Goal: Information Seeking & Learning: Learn about a topic

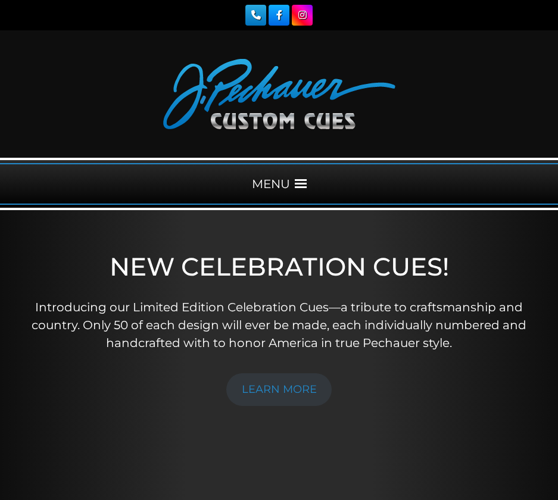
click at [293, 182] on div "MENU" at bounding box center [279, 184] width 558 height 42
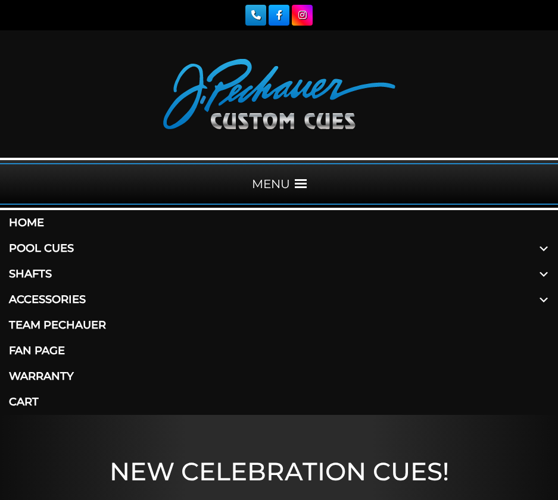
click at [436, 249] on link "Pool Cues" at bounding box center [279, 249] width 558 height 26
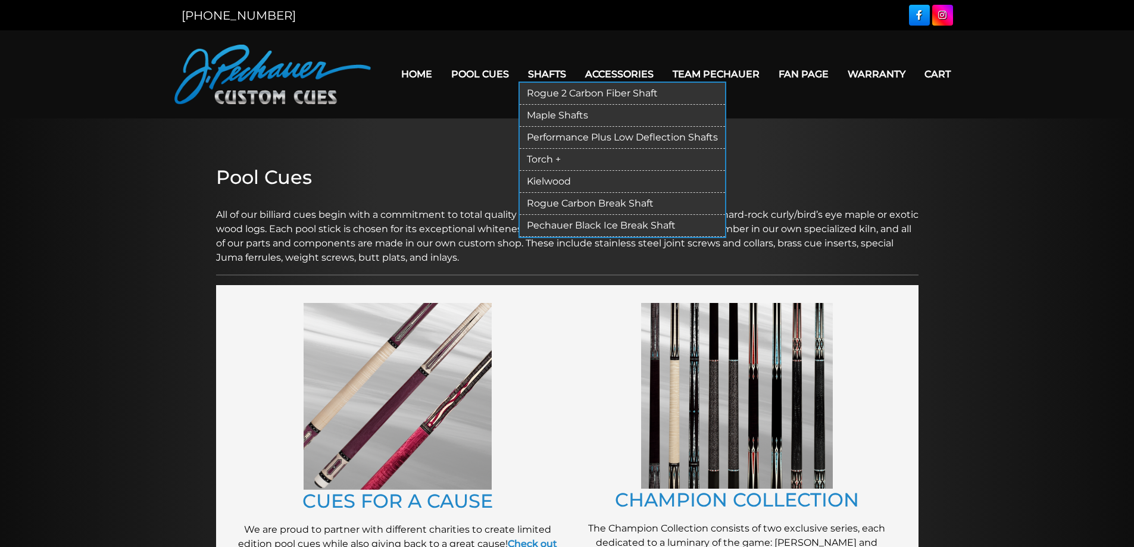
click at [557, 88] on link "Rogue 2 Carbon Fiber Shaft" at bounding box center [622, 94] width 205 height 22
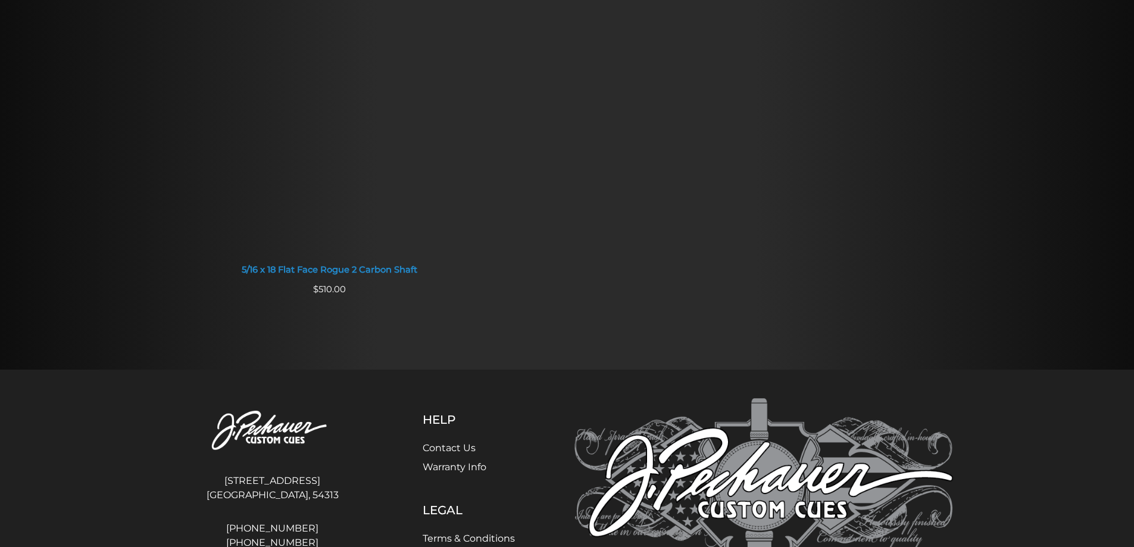
scroll to position [1120, 0]
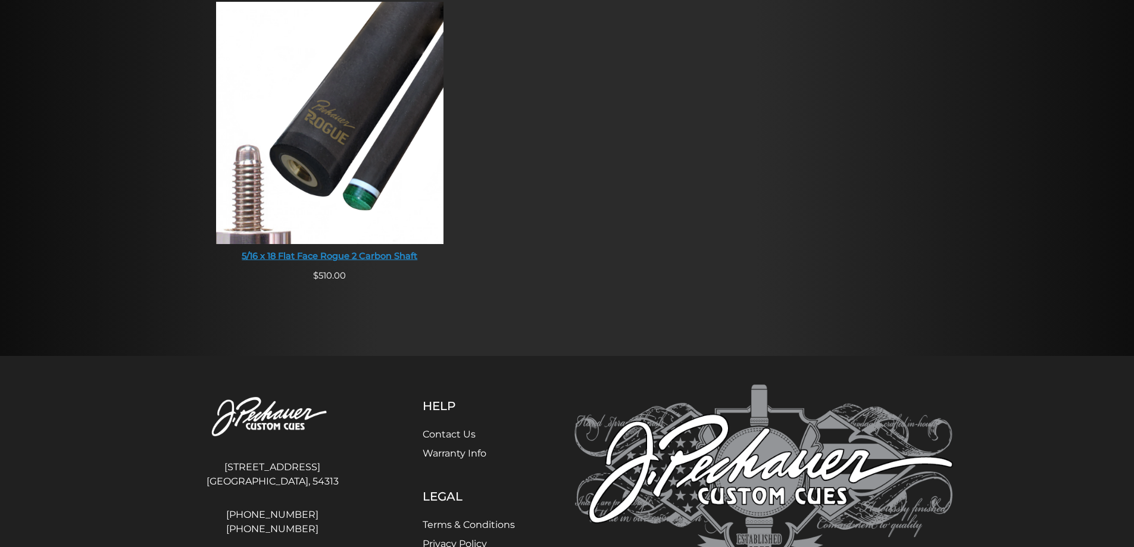
click at [299, 140] on img at bounding box center [330, 123] width 228 height 242
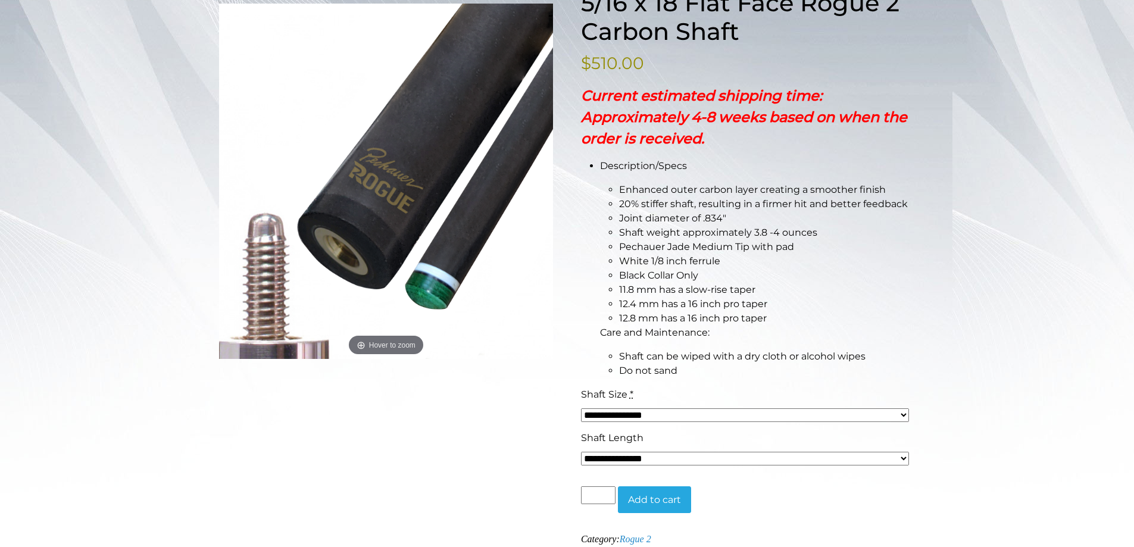
scroll to position [194, 0]
drag, startPoint x: 749, startPoint y: 408, endPoint x: 754, endPoint y: 416, distance: 9.4
click at [749, 408] on select "**********" at bounding box center [745, 415] width 329 height 14
select select "*****"
click at [581, 408] on select "**********" at bounding box center [745, 415] width 329 height 14
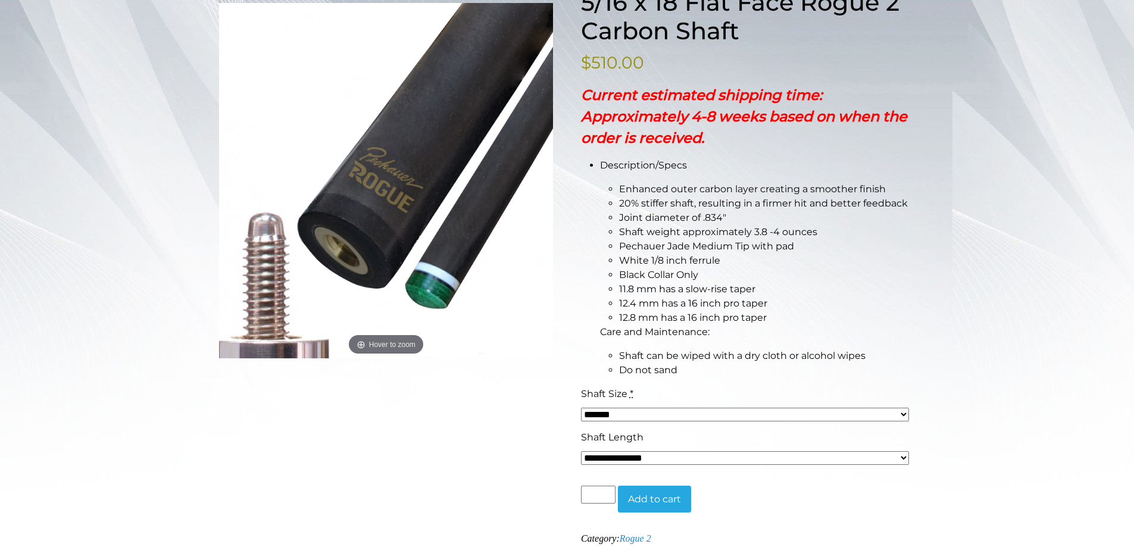
click at [1098, 224] on div "**********" at bounding box center [567, 380] width 1134 height 829
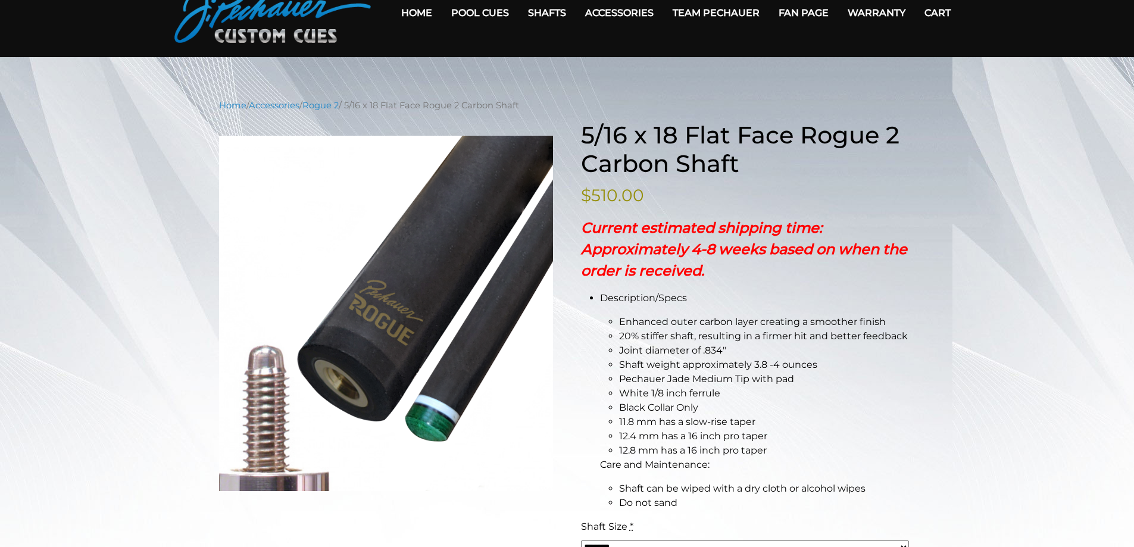
scroll to position [0, 0]
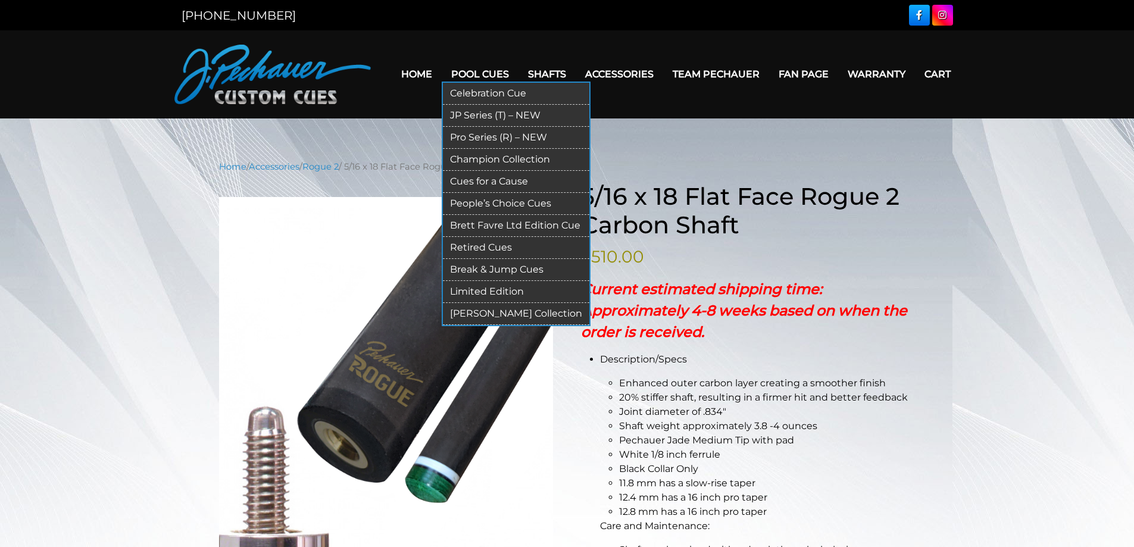
click at [481, 90] on link "Celebration Cue" at bounding box center [516, 94] width 146 height 22
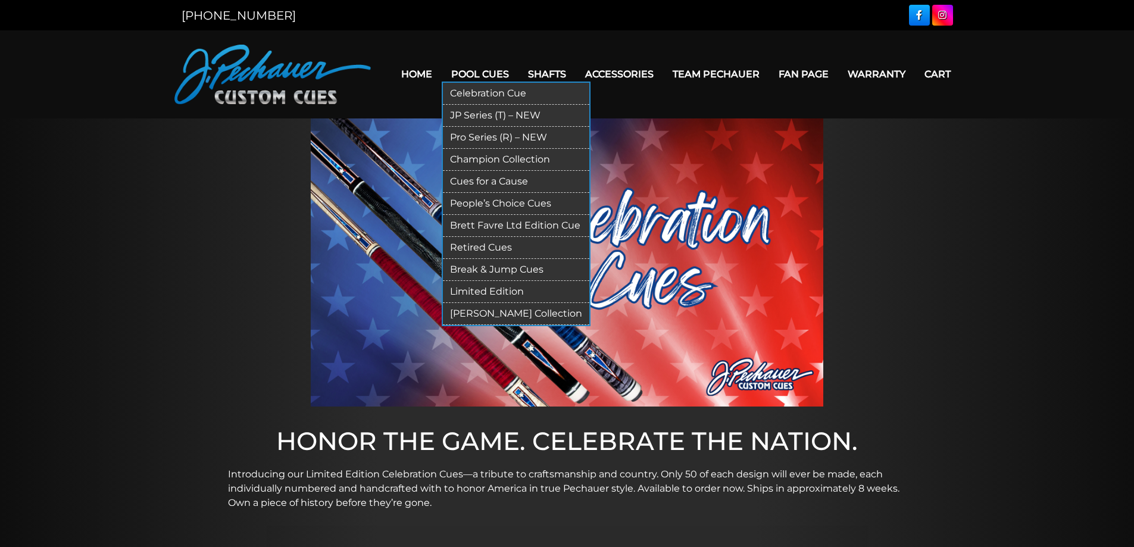
click at [498, 113] on link "JP Series (T) – NEW" at bounding box center [516, 116] width 146 height 22
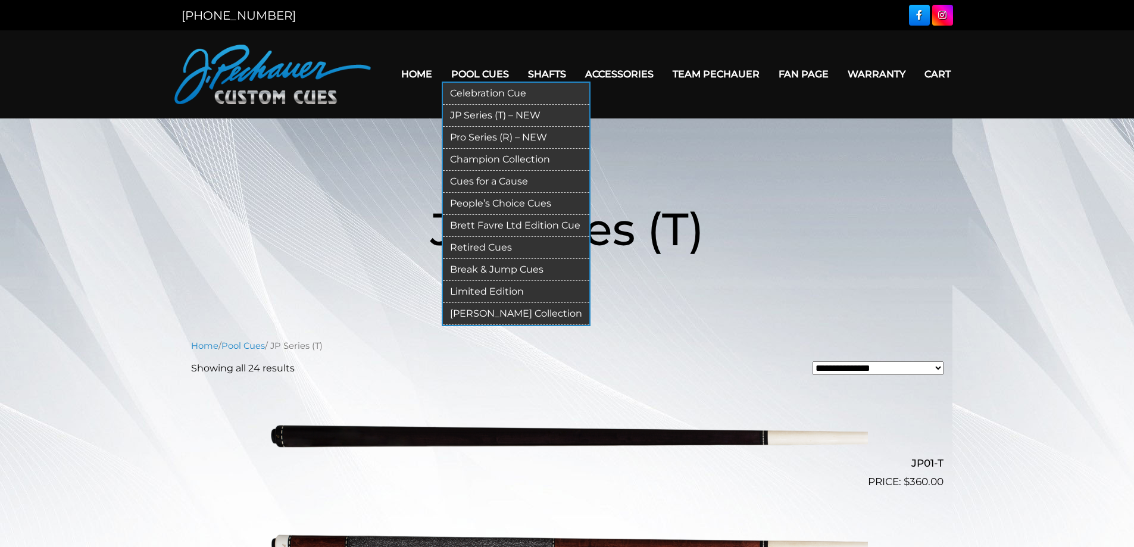
click at [490, 134] on link "Pro Series (R) – NEW" at bounding box center [516, 138] width 146 height 22
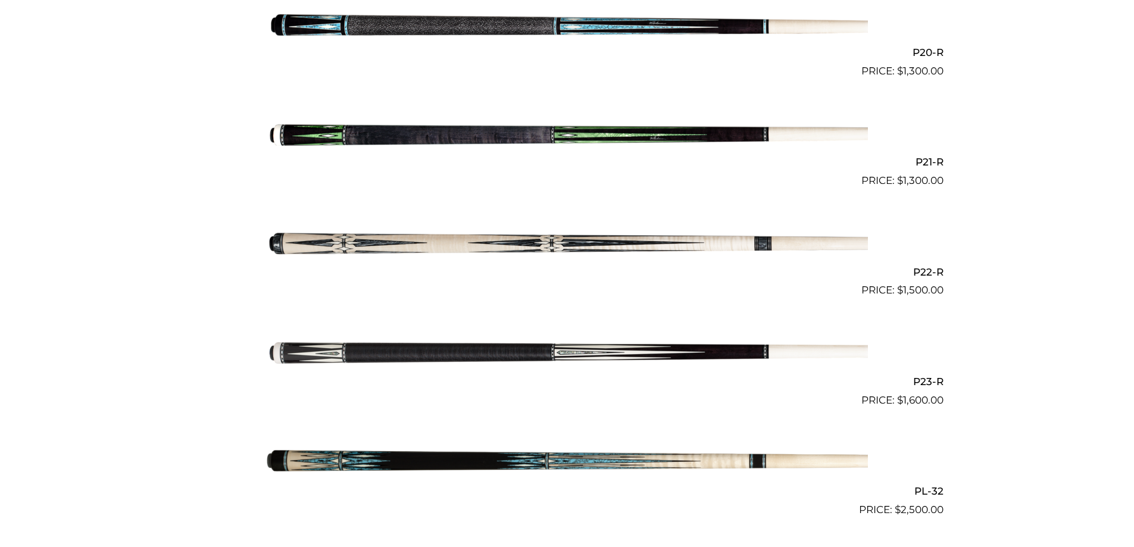
scroll to position [2457, 0]
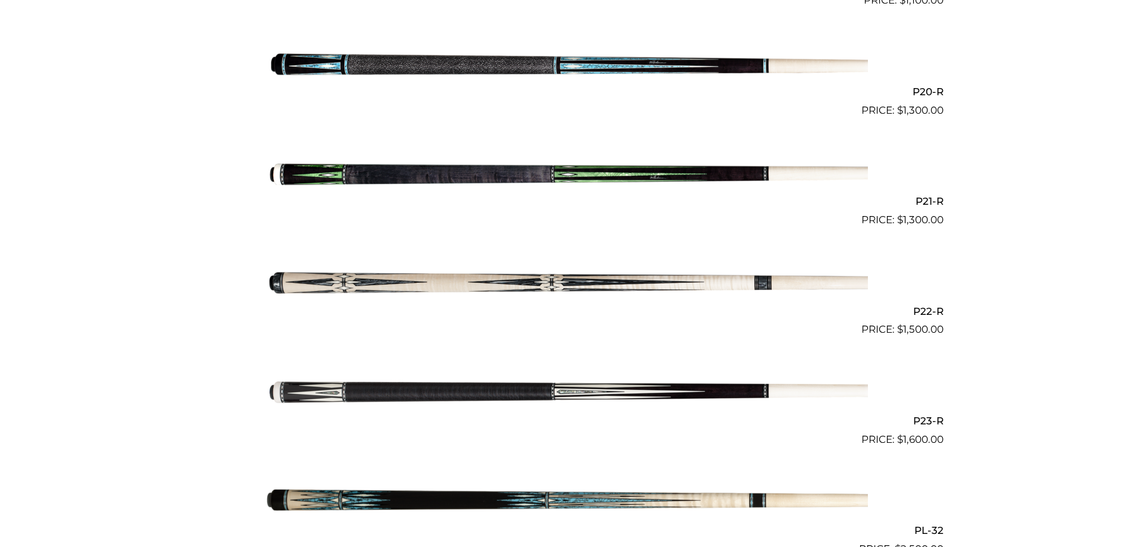
click at [515, 292] on img at bounding box center [567, 283] width 601 height 100
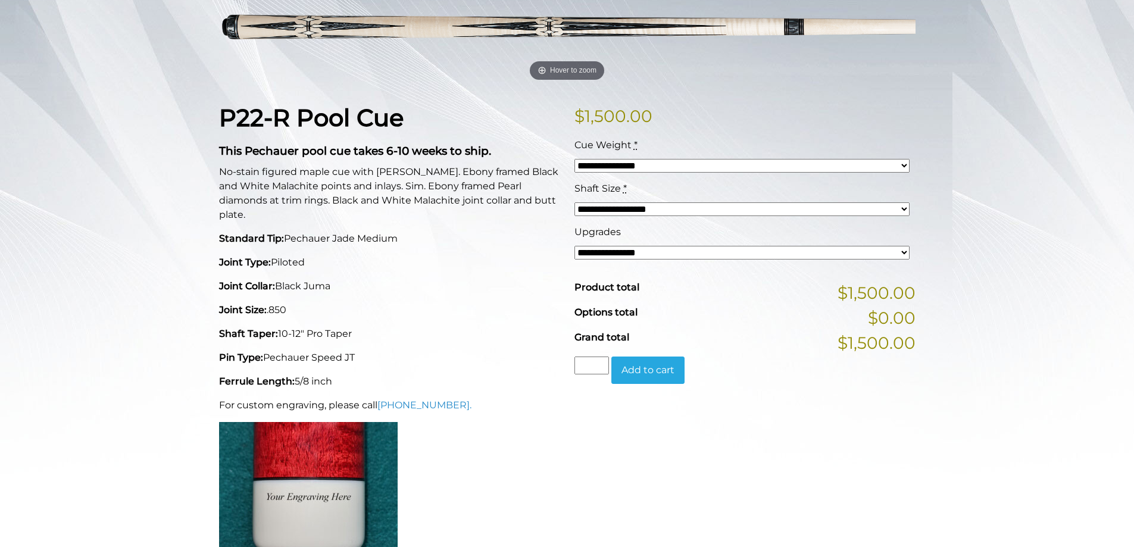
scroll to position [211, 0]
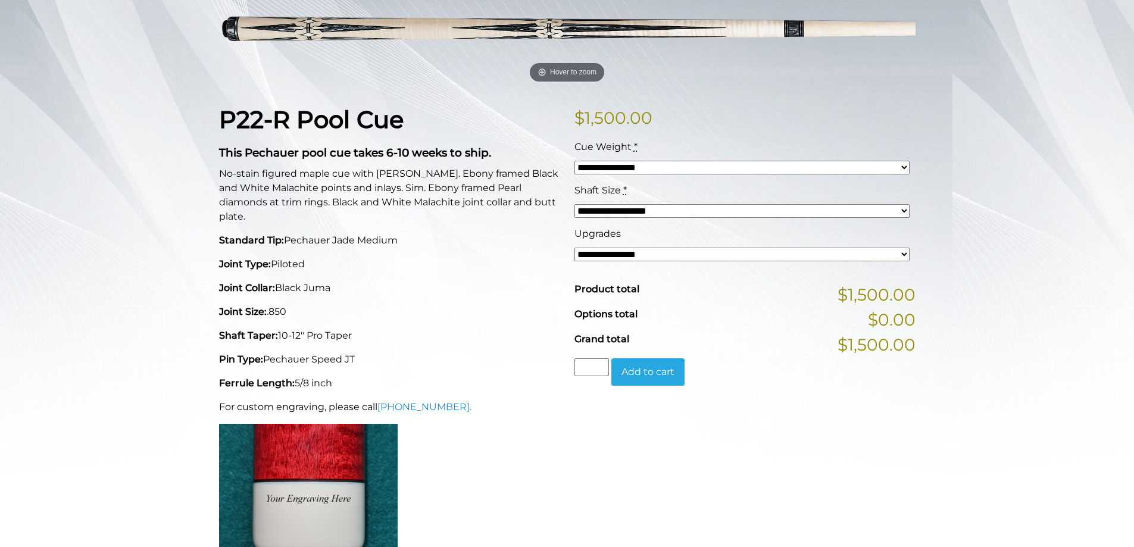
click at [734, 213] on select "**********" at bounding box center [741, 211] width 335 height 14
click at [727, 210] on select "**********" at bounding box center [741, 211] width 335 height 14
click at [644, 173] on select "**********" at bounding box center [741, 168] width 335 height 14
drag, startPoint x: 640, startPoint y: 169, endPoint x: 615, endPoint y: 168, distance: 25.0
click at [640, 169] on select "**********" at bounding box center [741, 168] width 335 height 14
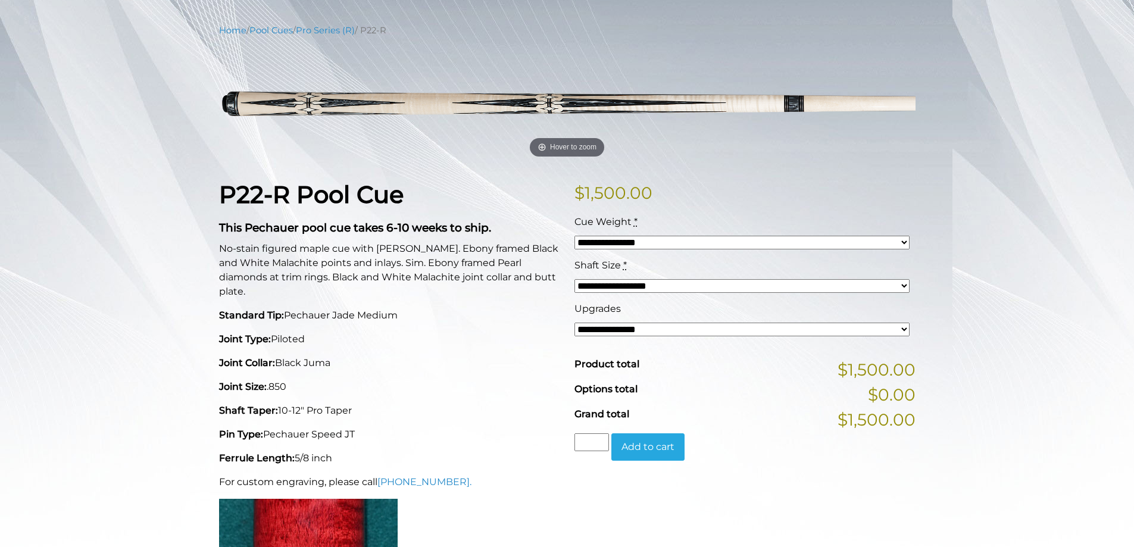
scroll to position [0, 0]
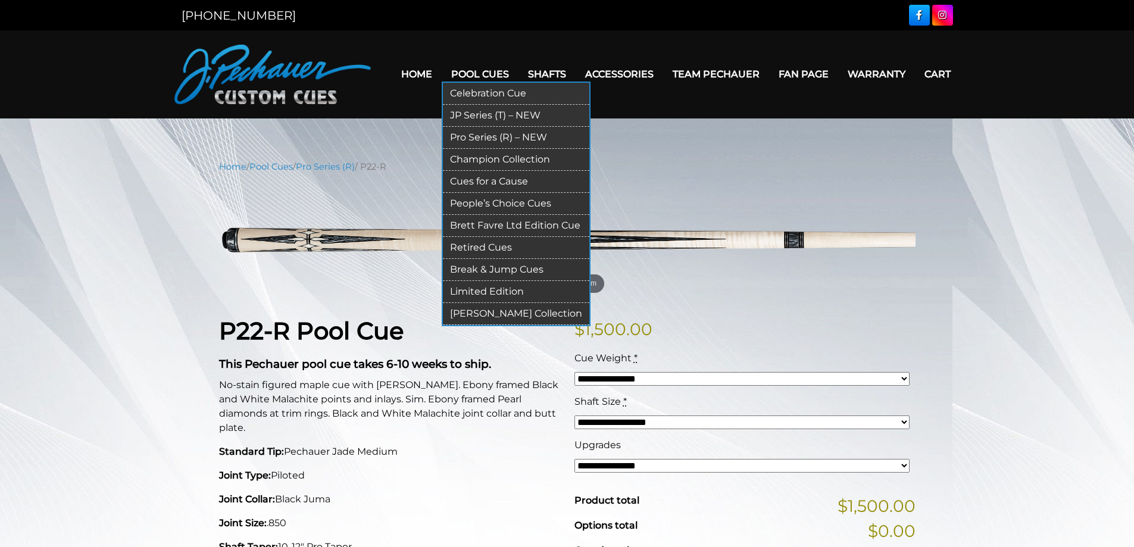
click at [496, 155] on link "Champion Collection" at bounding box center [516, 160] width 146 height 22
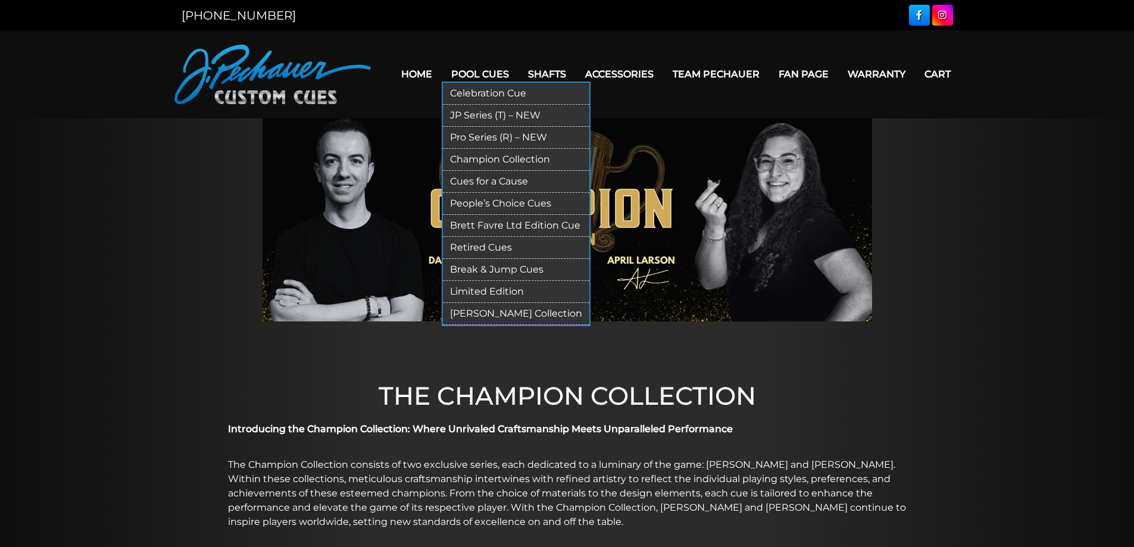
click at [507, 199] on link "People’s Choice Cues" at bounding box center [516, 204] width 146 height 22
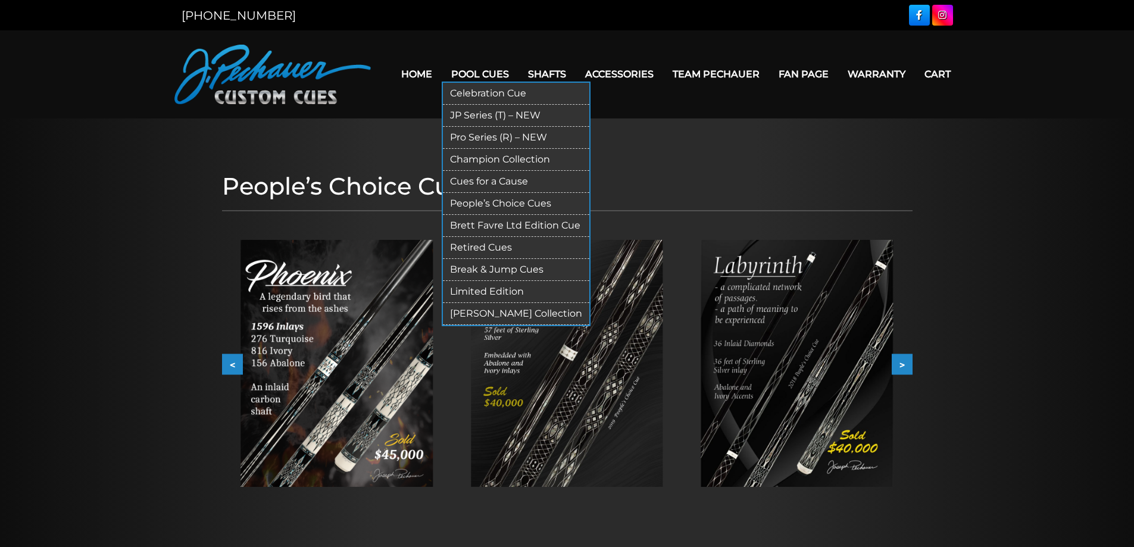
click at [504, 221] on link "Brett Favre Ltd Edition Cue" at bounding box center [516, 226] width 146 height 22
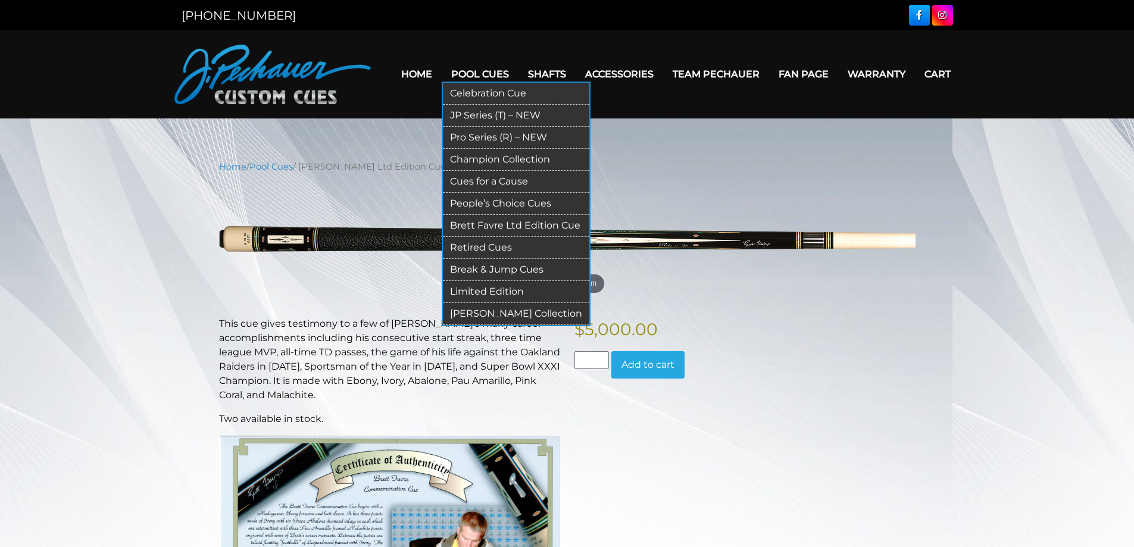
click at [478, 291] on link "Limited Edition" at bounding box center [516, 292] width 146 height 22
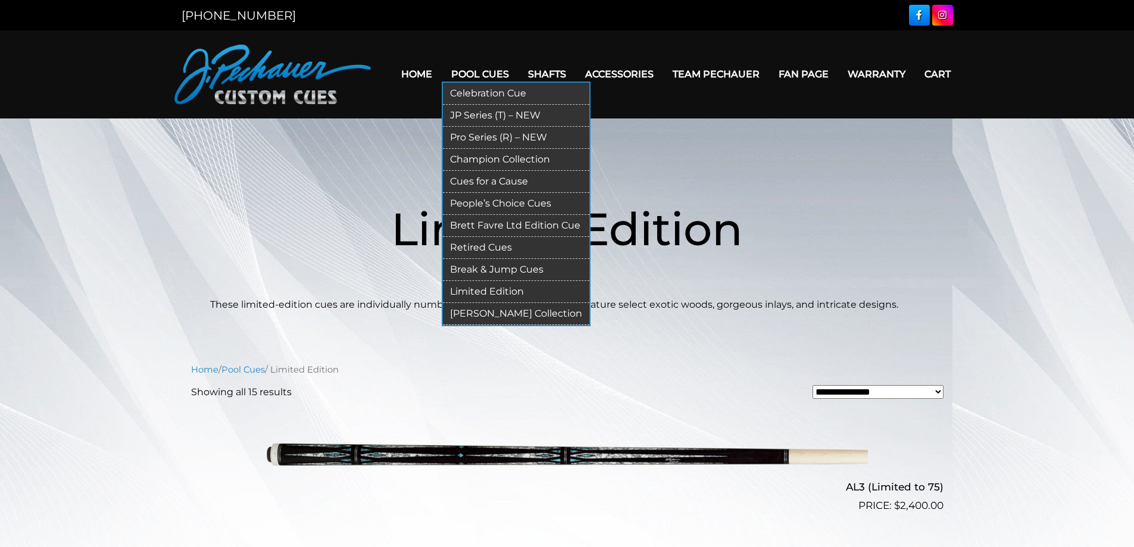
click at [504, 312] on link "[PERSON_NAME] Collection" at bounding box center [516, 314] width 146 height 22
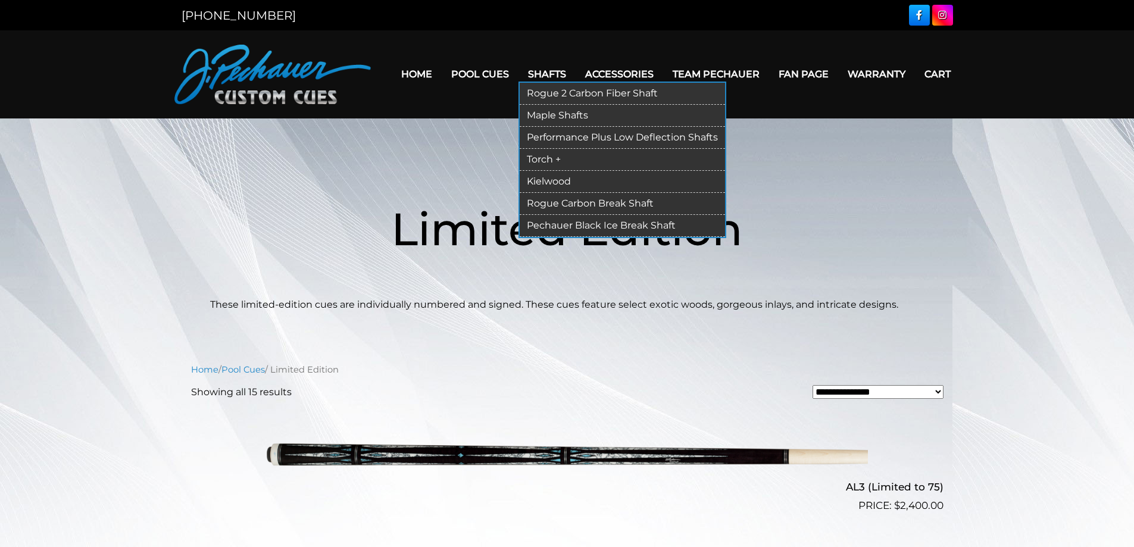
click at [559, 181] on link "Kielwood" at bounding box center [622, 182] width 205 height 22
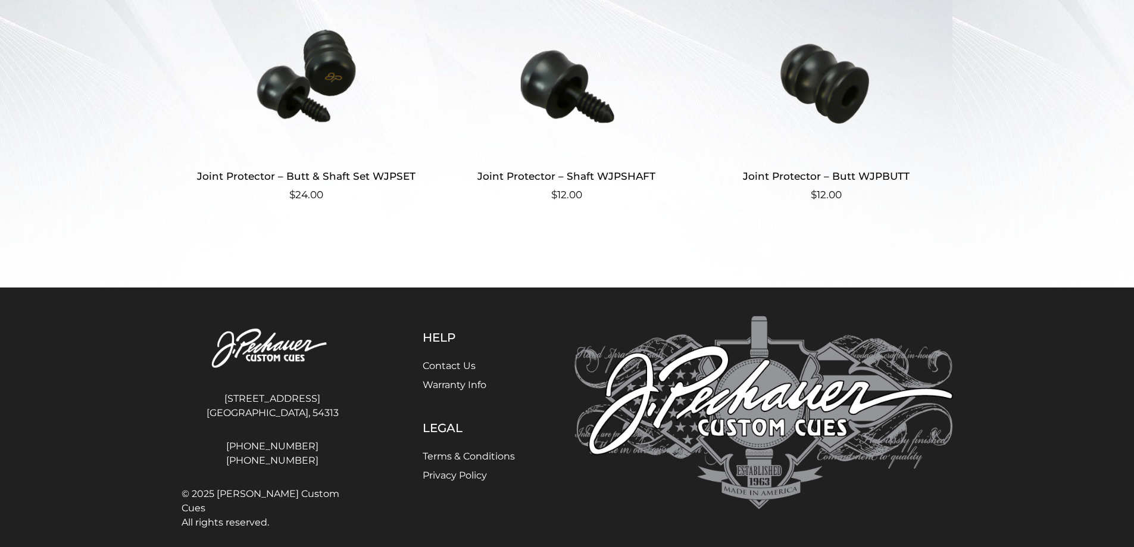
scroll to position [398, 0]
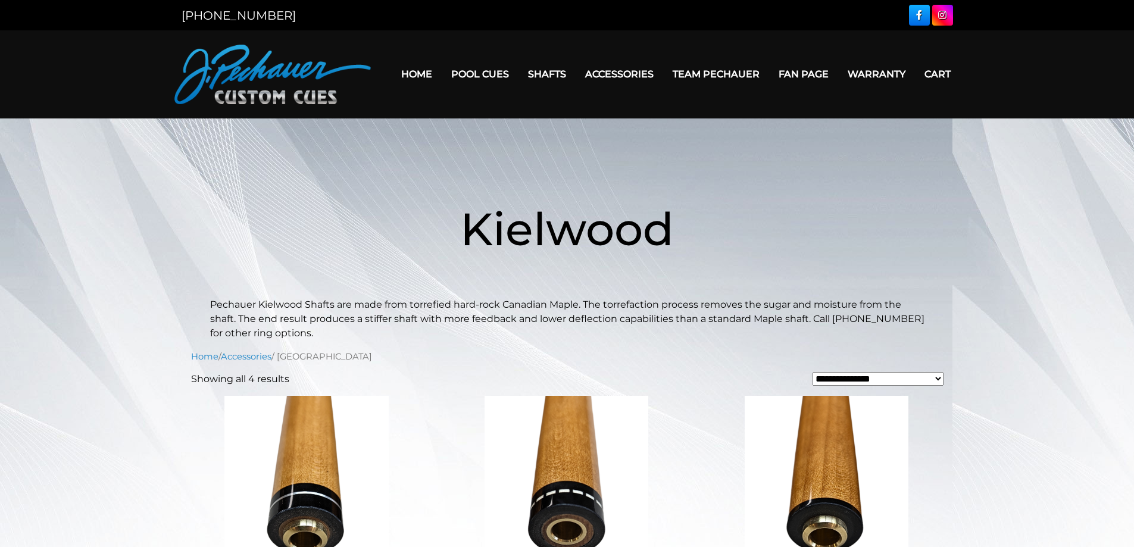
click at [725, 71] on link "Team Pechauer" at bounding box center [716, 74] width 106 height 30
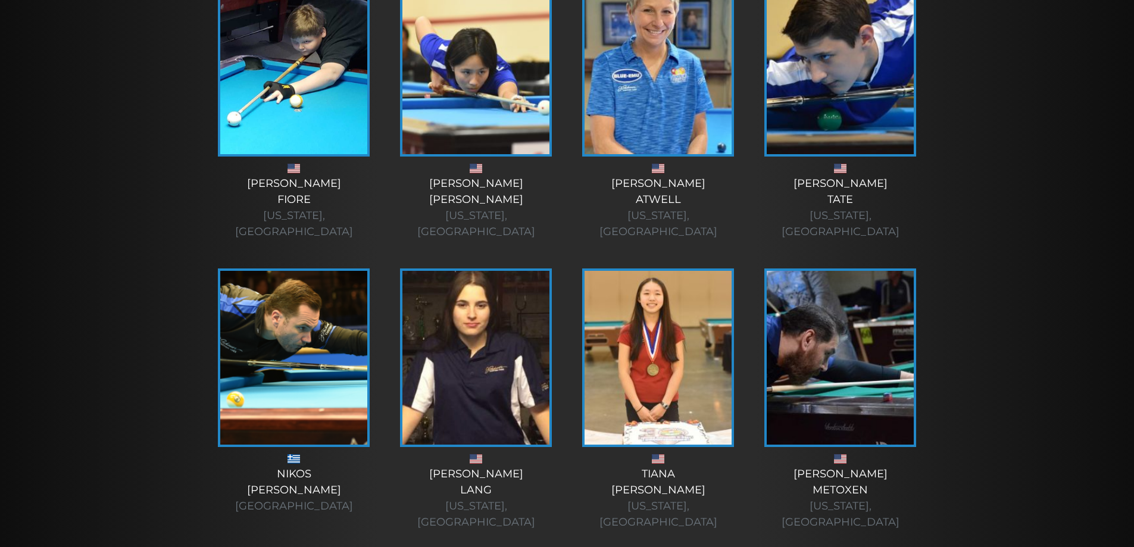
scroll to position [1234, 0]
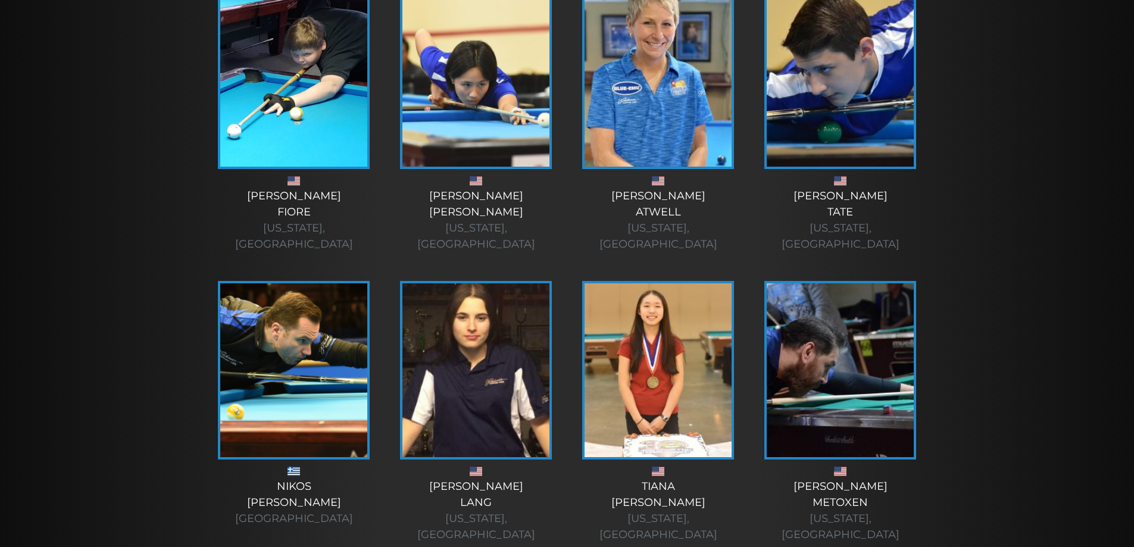
click at [274, 310] on img at bounding box center [293, 370] width 147 height 174
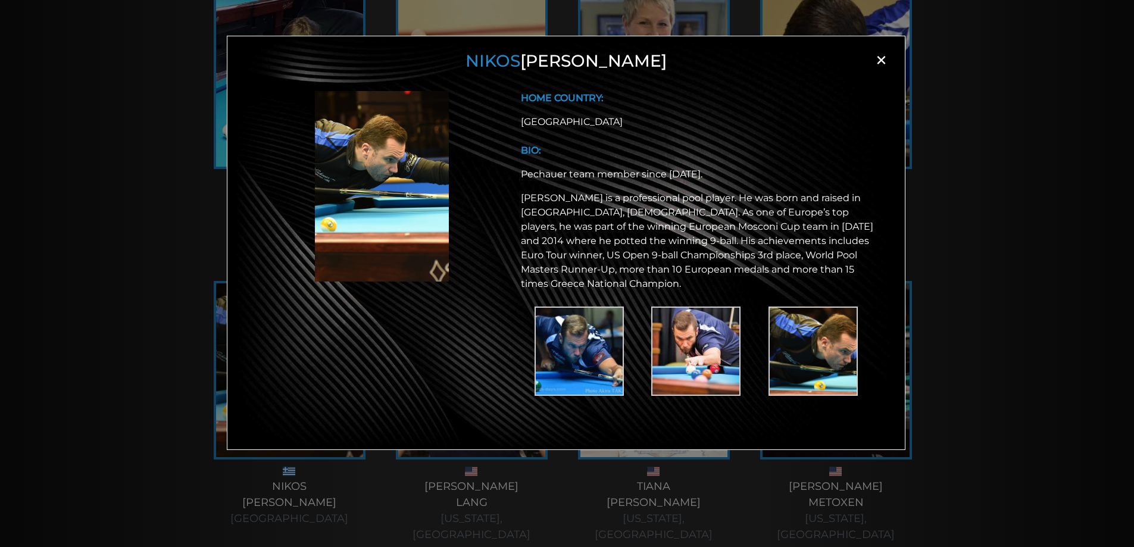
click at [1011, 197] on div "[PERSON_NAME] × HOME COUNTRY: [GEOGRAPHIC_DATA] BIO: Pechauer team member since…" at bounding box center [567, 292] width 1134 height 547
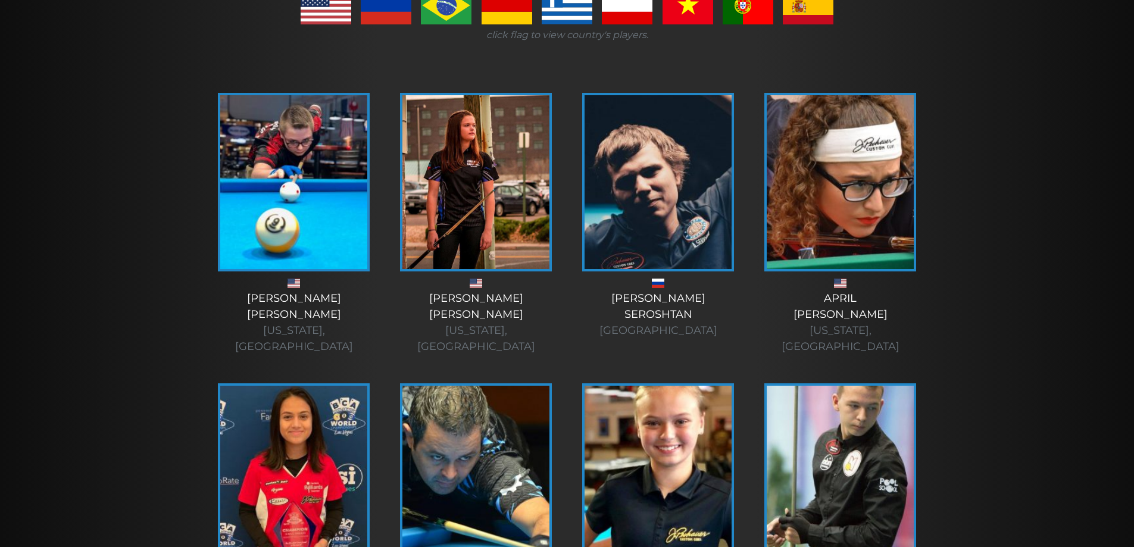
scroll to position [241, 0]
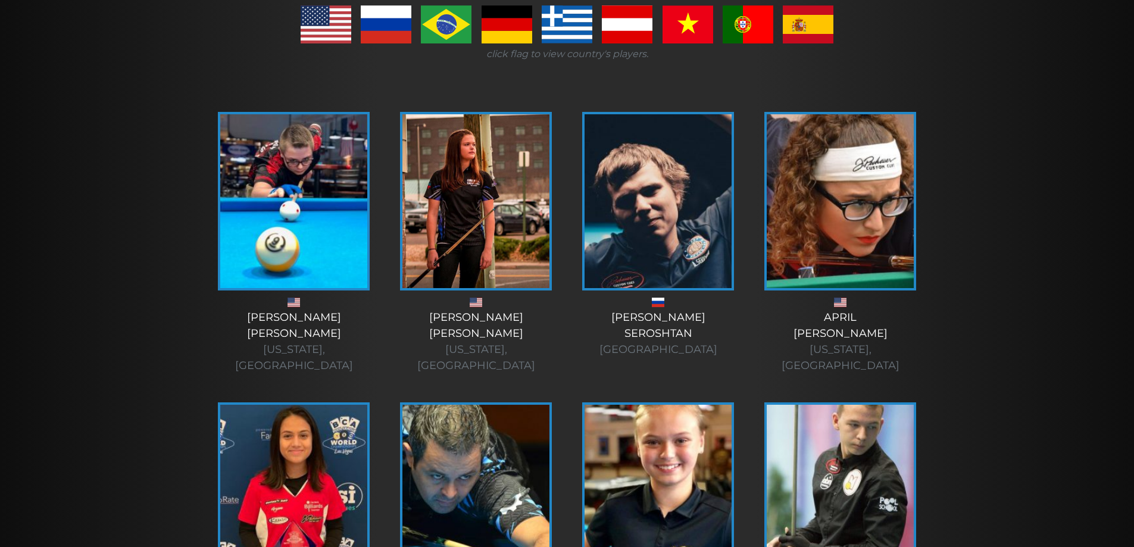
click at [648, 416] on img at bounding box center [658, 492] width 147 height 174
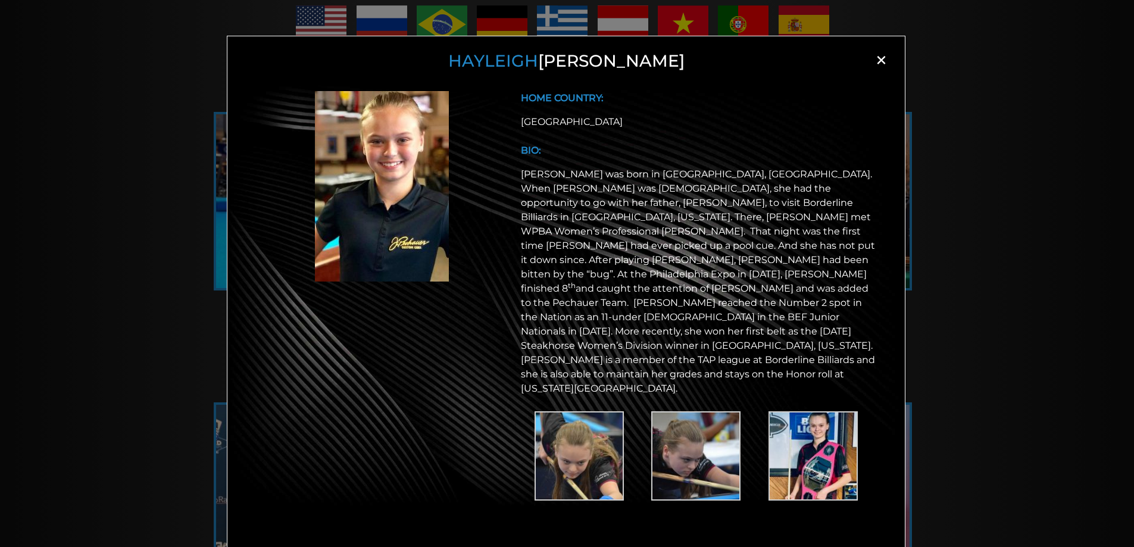
click at [158, 147] on div "[PERSON_NAME] × HOME COUNTRY: [GEOGRAPHIC_DATA] BIO: th" at bounding box center [567, 292] width 1134 height 547
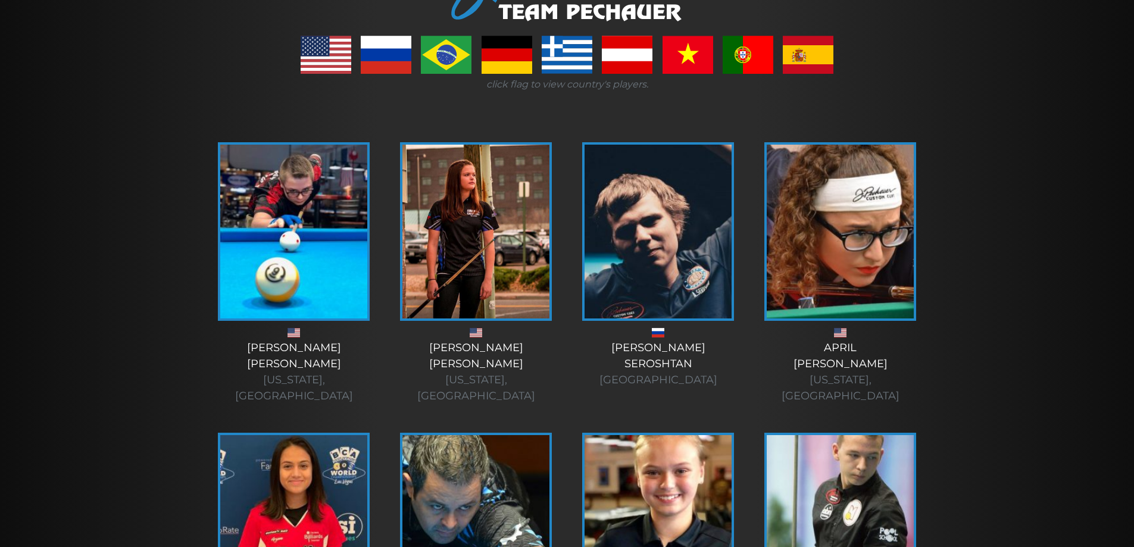
scroll to position [207, 0]
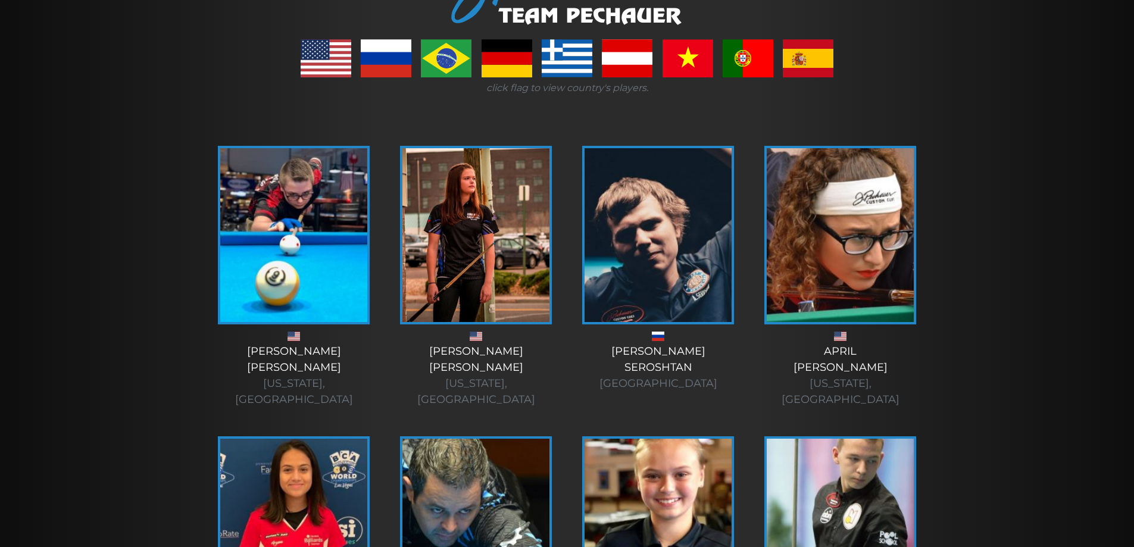
click at [282, 195] on img at bounding box center [293, 235] width 147 height 174
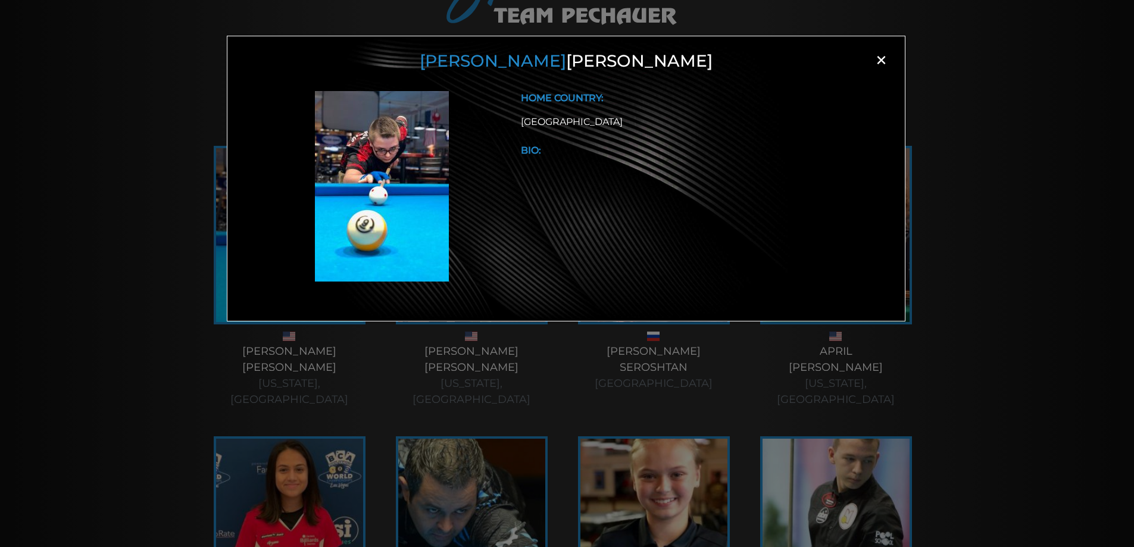
click at [142, 132] on div "[PERSON_NAME] × HOME COUNTRY: [GEOGRAPHIC_DATA] BIO:" at bounding box center [567, 292] width 1134 height 547
